Goal: Information Seeking & Learning: Learn about a topic

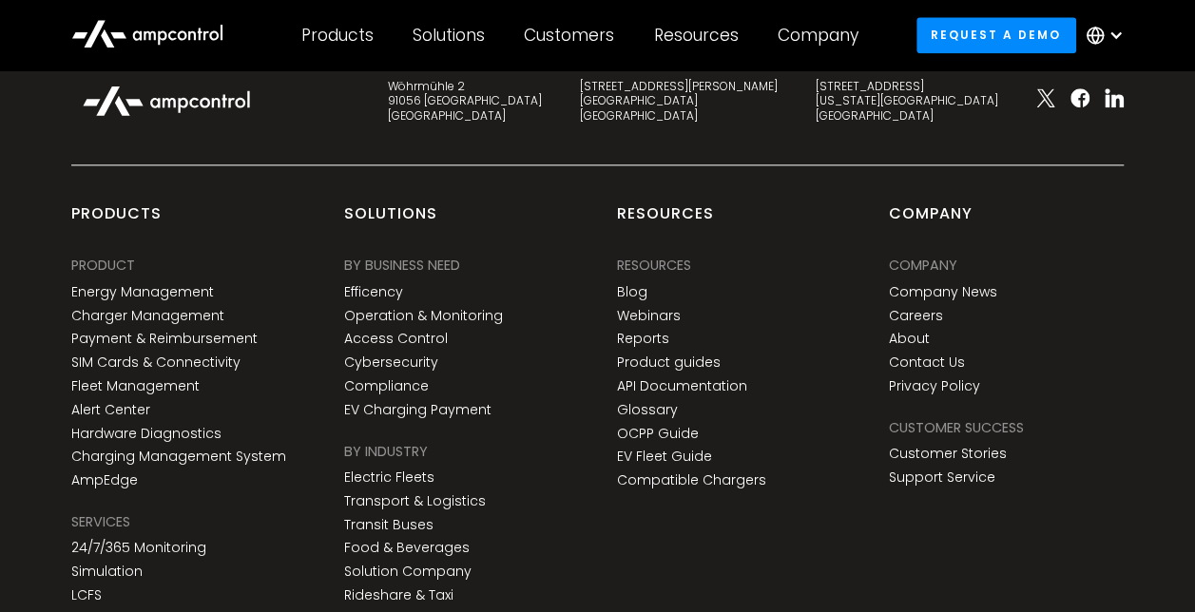
scroll to position [1262, 0]
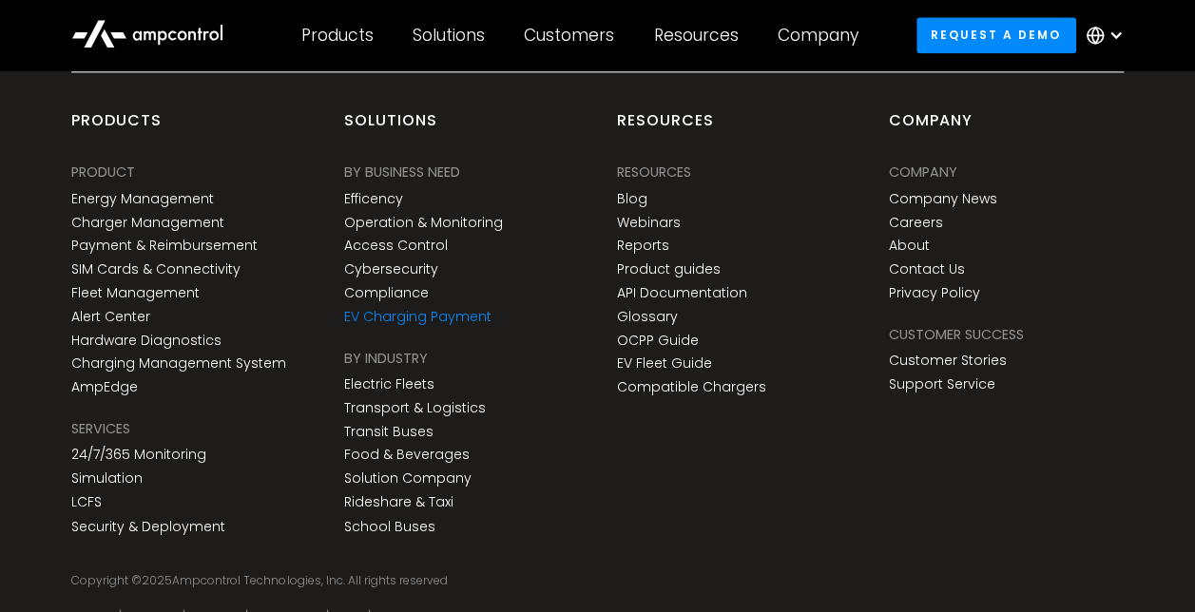
click at [479, 314] on link "EV Charging Payment" at bounding box center [417, 317] width 147 height 16
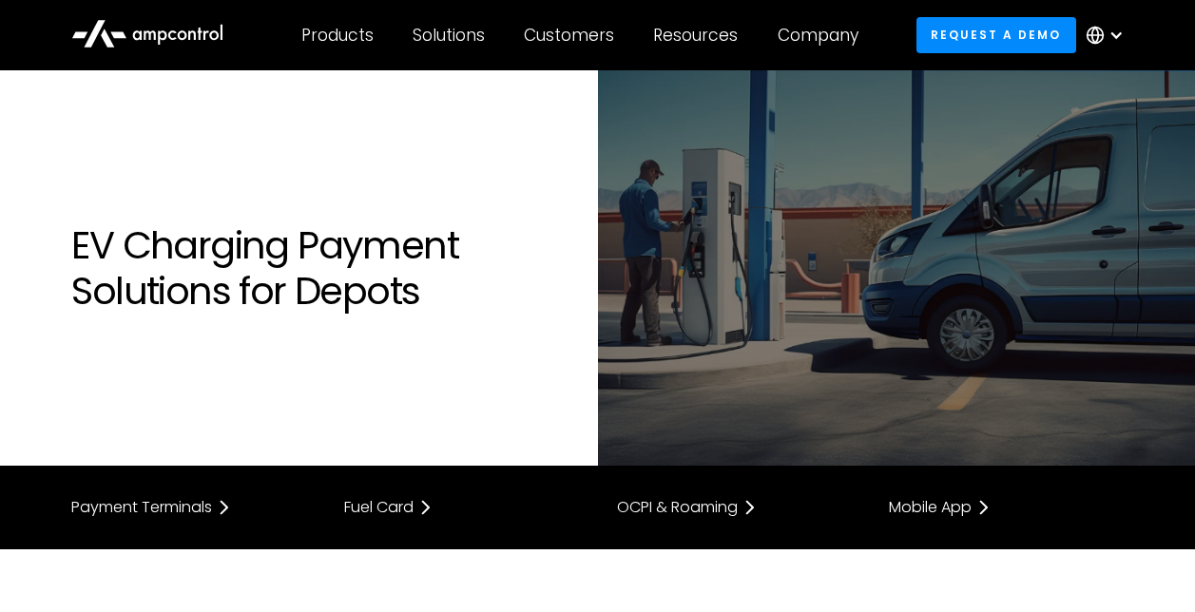
scroll to position [190, 0]
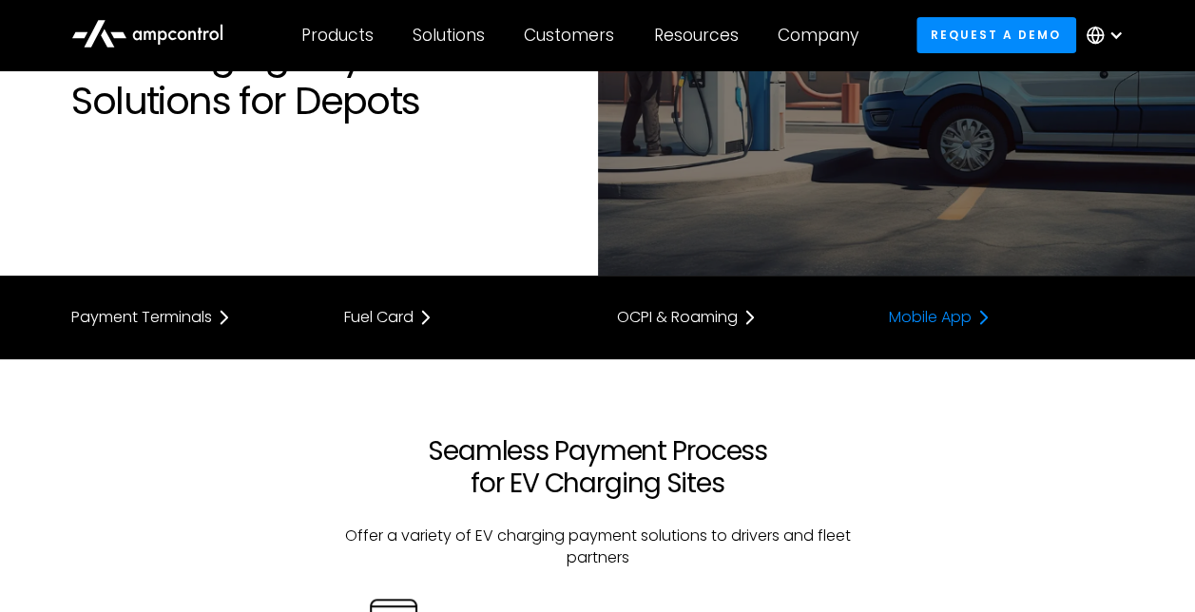
click at [932, 319] on div "Mobile App" at bounding box center [930, 317] width 83 height 15
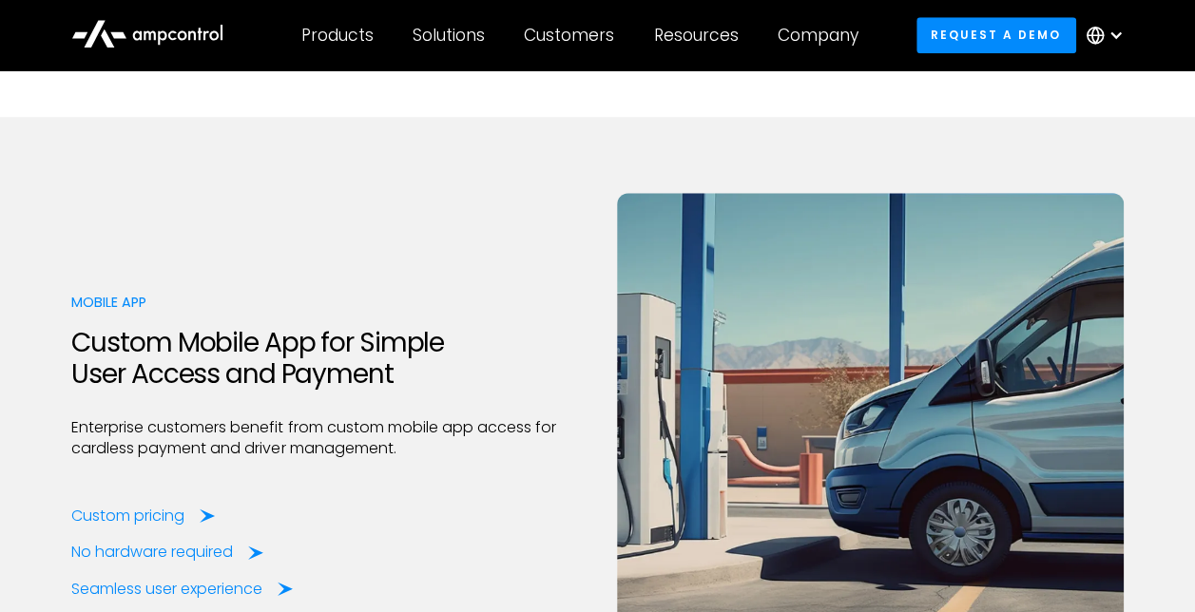
scroll to position [4680, 0]
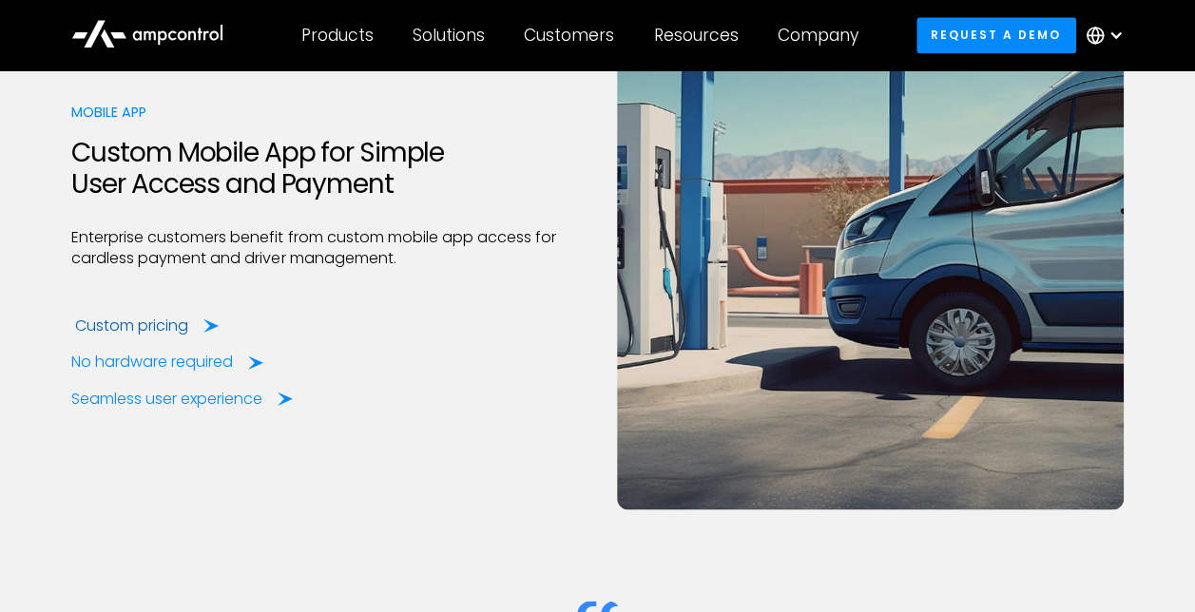
click at [207, 332] on icon at bounding box center [210, 326] width 15 height 18
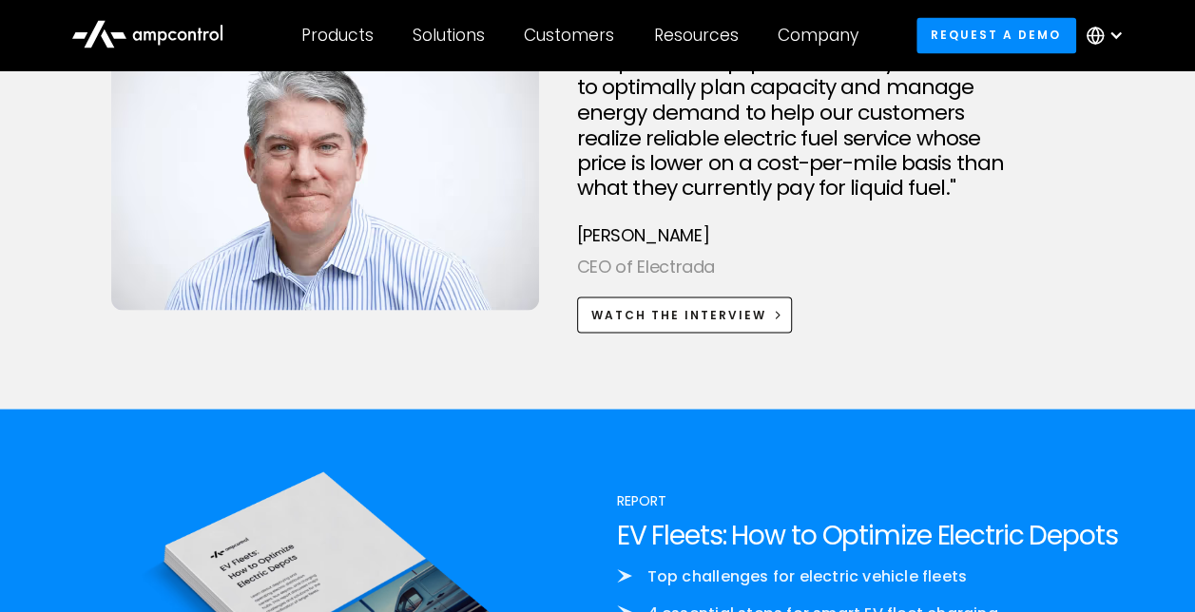
scroll to position [5250, 0]
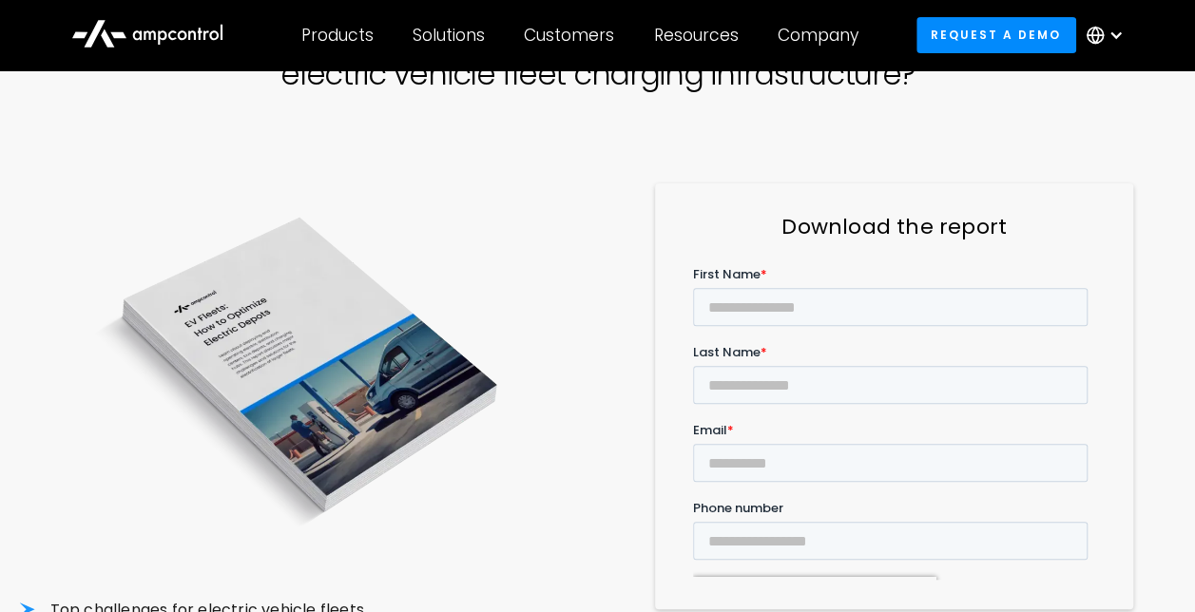
scroll to position [285, 0]
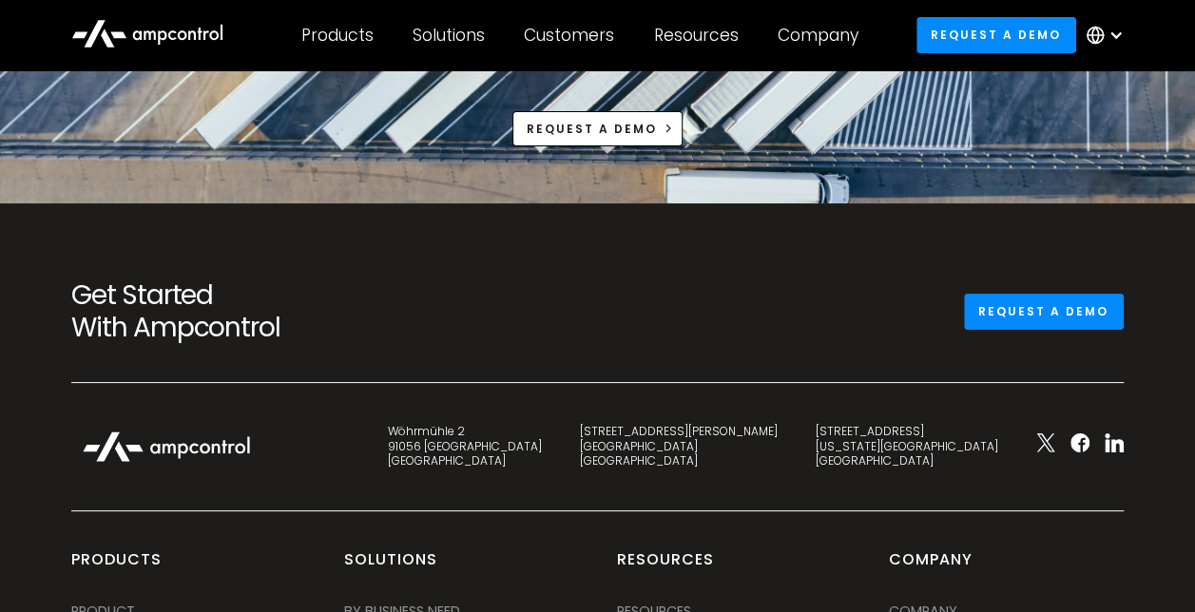
scroll to position [7152, 0]
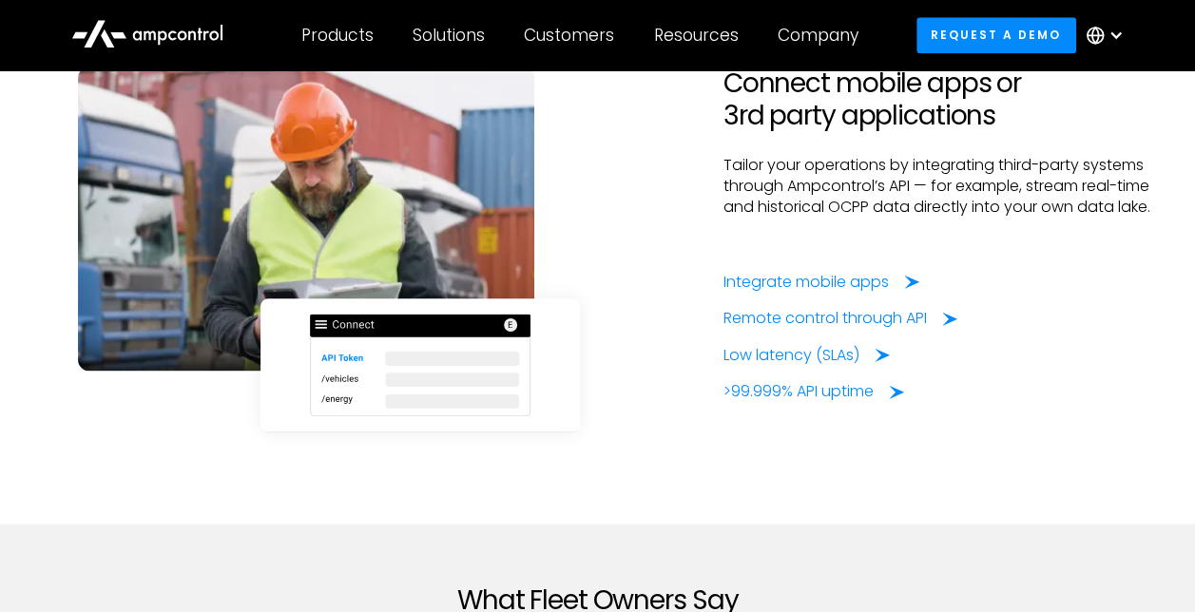
scroll to position [4753, 0]
